Goal: Check status

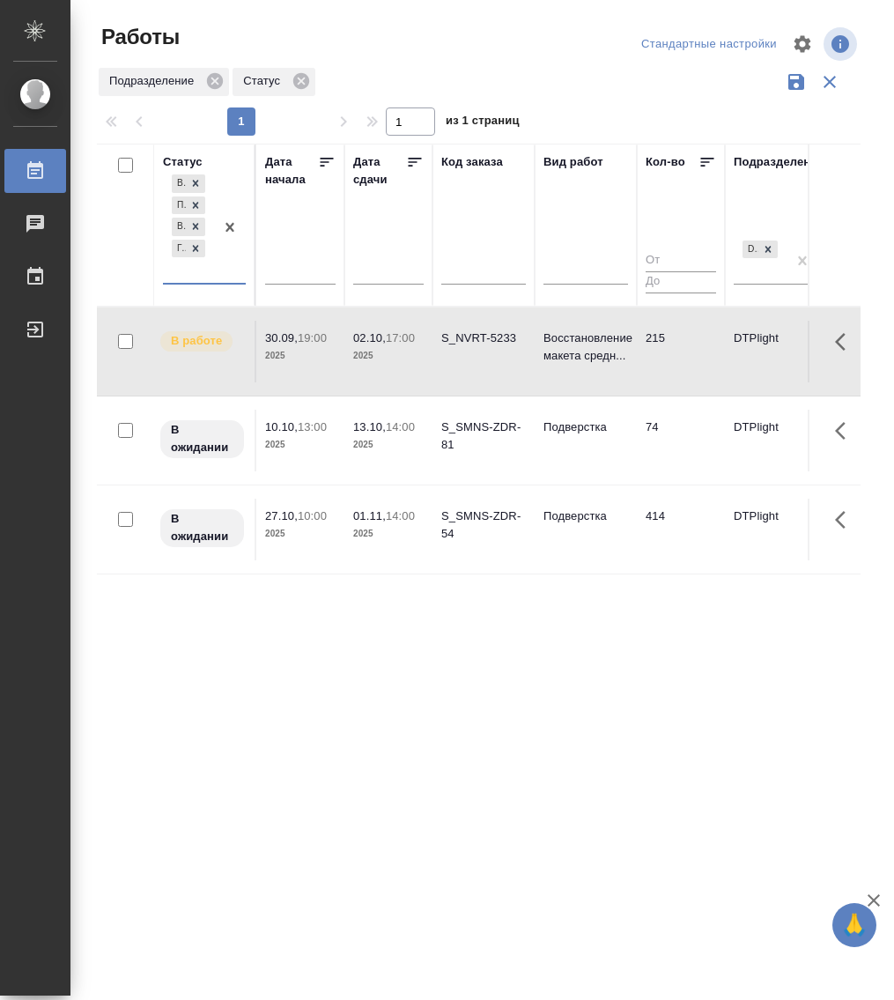
click at [204, 269] on div "В работе Подбор В ожидании Готов к работе" at bounding box center [188, 227] width 51 height 112
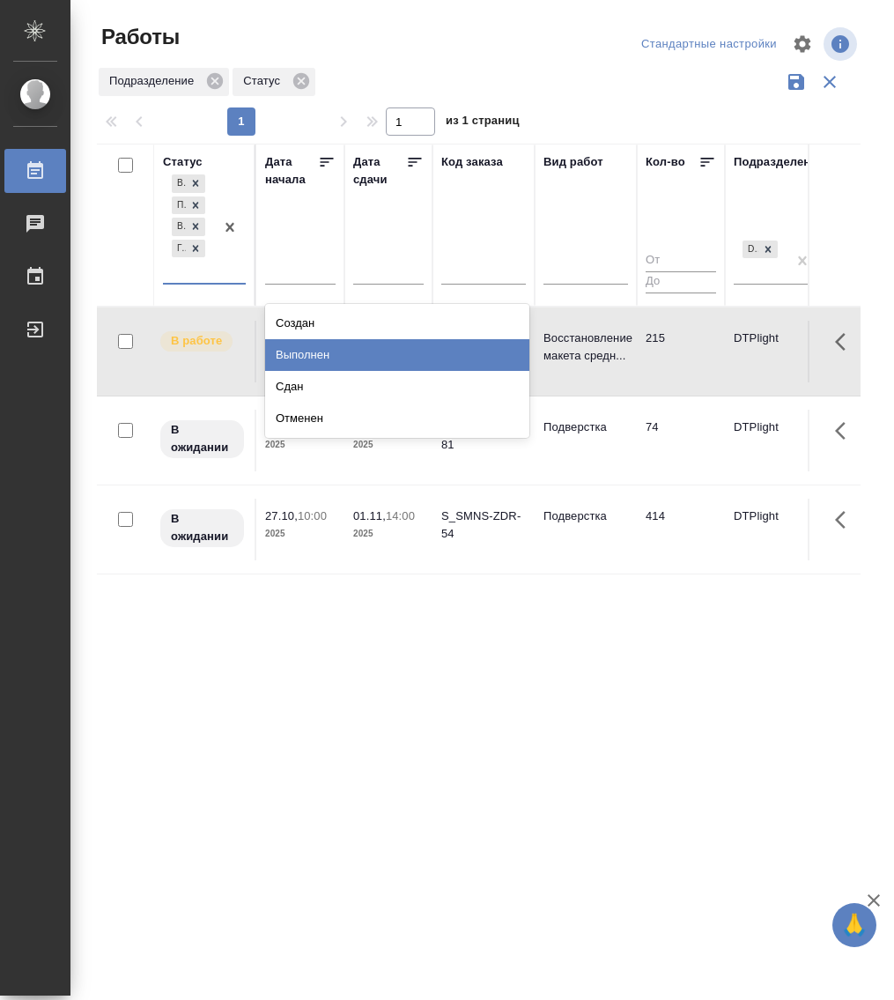
click at [331, 351] on div "Выполнен" at bounding box center [397, 355] width 264 height 32
